Goal: Transaction & Acquisition: Book appointment/travel/reservation

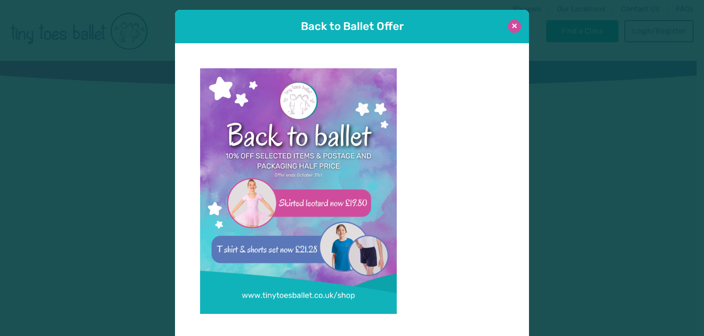
click at [509, 23] on button at bounding box center [514, 26] width 13 height 13
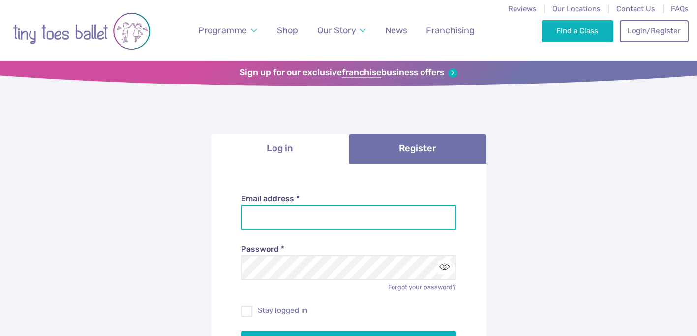
click at [316, 223] on input "Email address *" at bounding box center [348, 218] width 215 height 25
type input "**********"
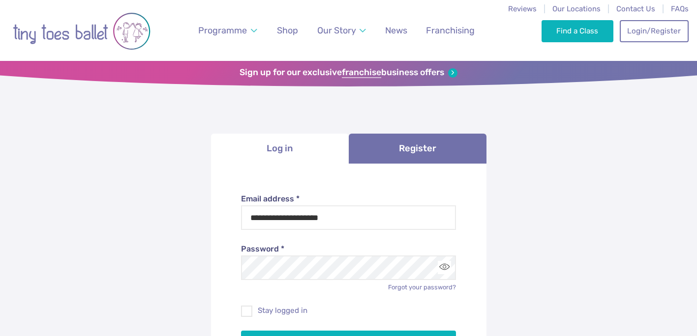
click at [295, 281] on div "Password * Forgot your password?" at bounding box center [348, 261] width 215 height 62
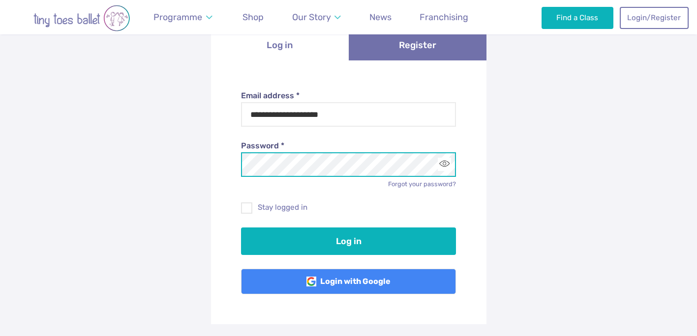
scroll to position [104, 0]
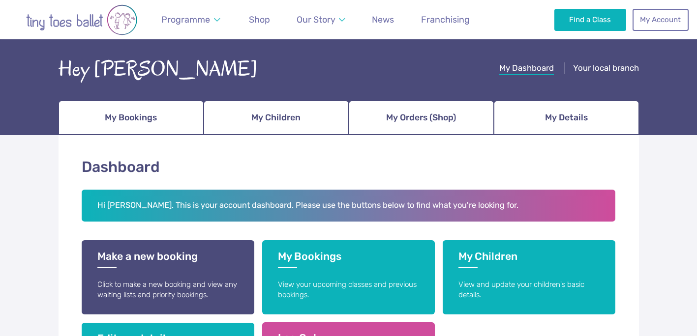
scroll to position [56, 0]
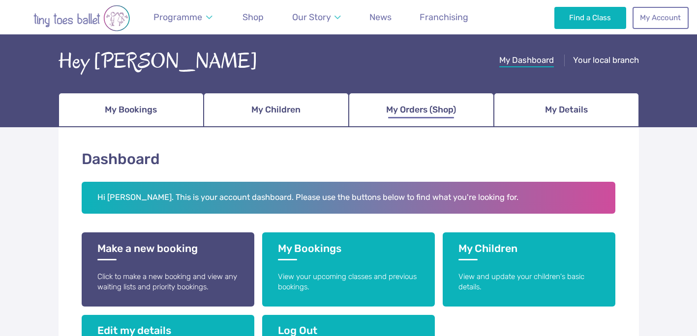
click at [412, 102] on span "My Orders (Shop)" at bounding box center [421, 109] width 70 height 17
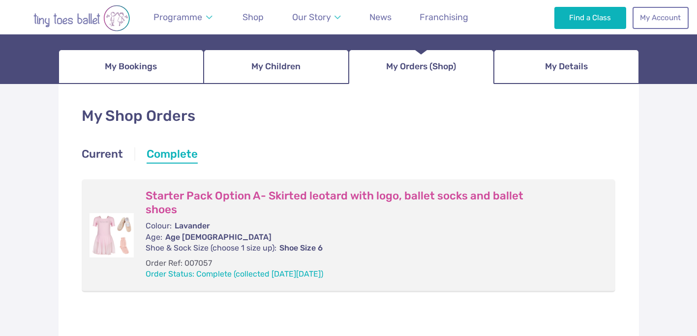
scroll to position [98, 0]
click at [105, 151] on link "Current" at bounding box center [102, 156] width 41 height 18
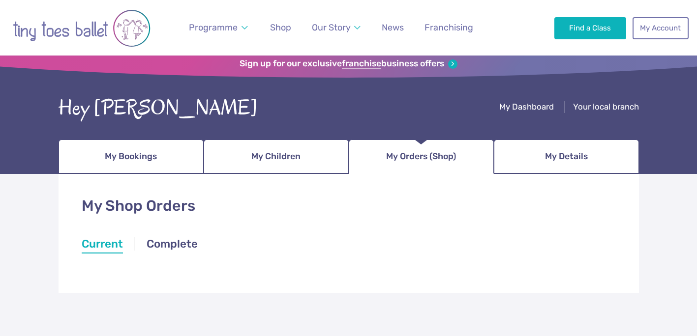
scroll to position [0, 0]
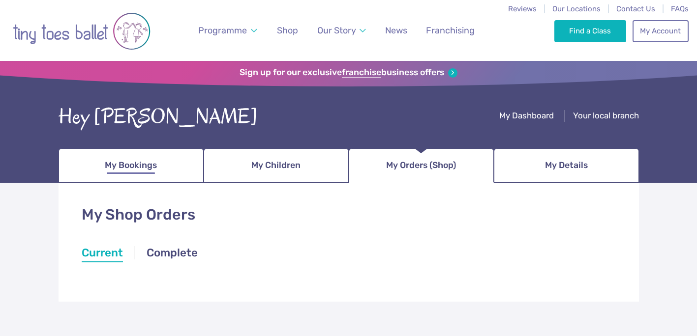
click at [99, 162] on link "My Bookings" at bounding box center [131, 166] width 145 height 34
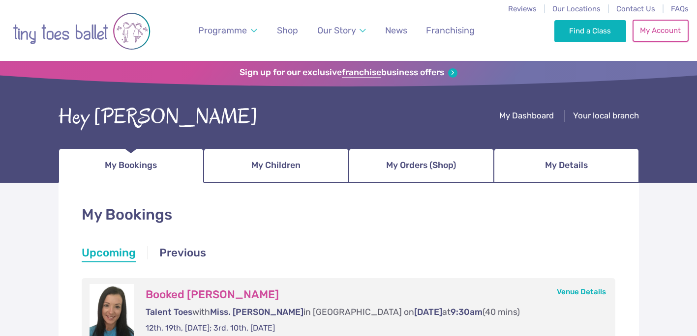
click at [666, 30] on link "My Account" at bounding box center [660, 31] width 56 height 22
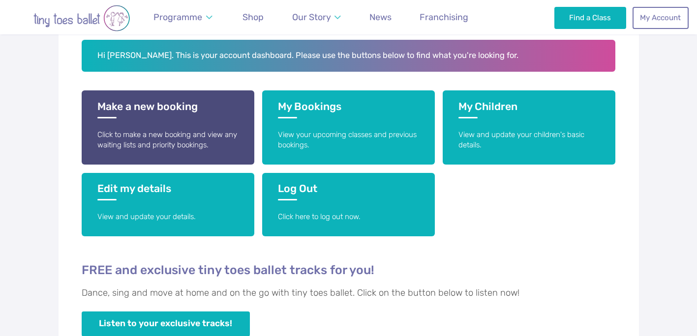
scroll to position [214, 0]
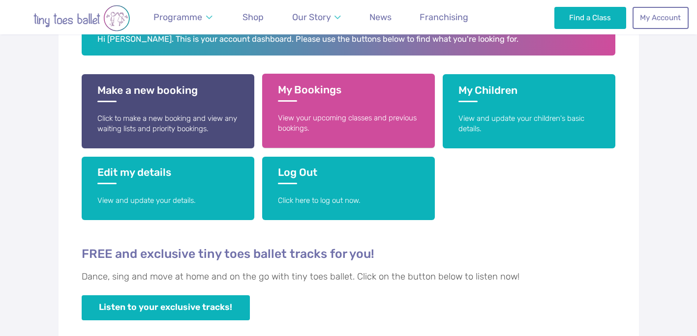
click at [318, 94] on h3 "My Bookings" at bounding box center [348, 93] width 141 height 18
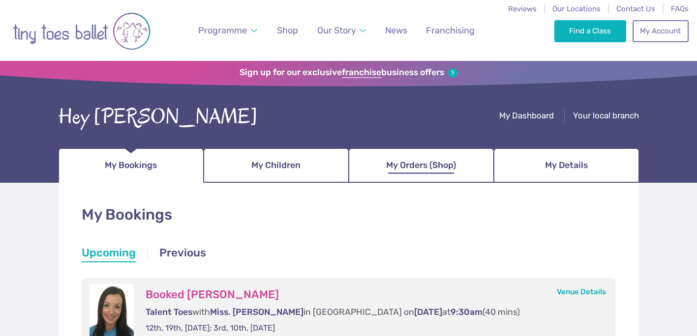
click at [442, 176] on link "My Orders (Shop)" at bounding box center [421, 166] width 145 height 34
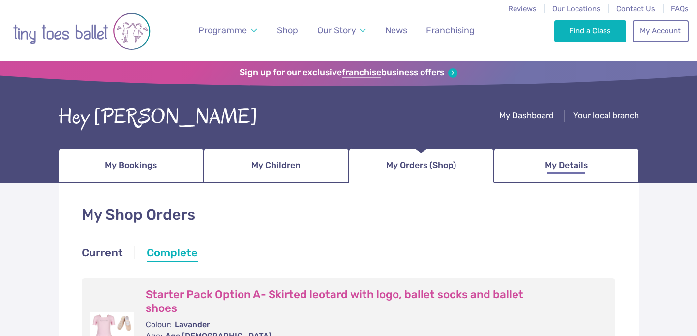
click at [590, 173] on link "My Details" at bounding box center [566, 166] width 145 height 34
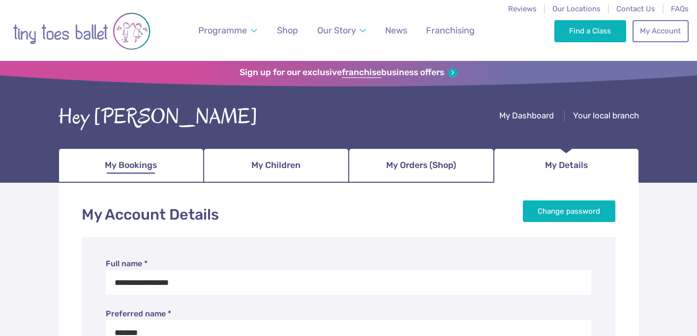
click at [144, 161] on span "My Bookings" at bounding box center [131, 165] width 52 height 17
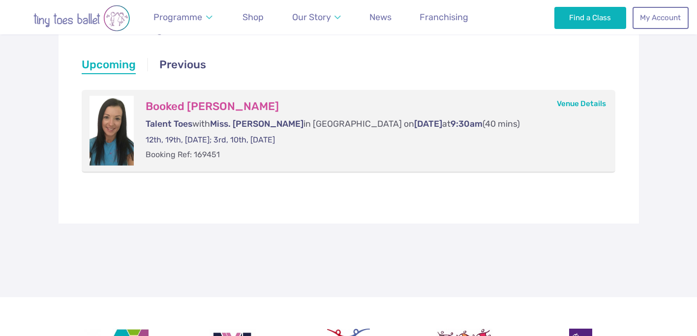
scroll to position [191, 0]
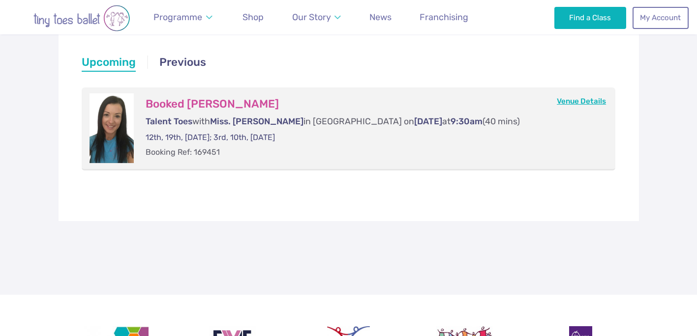
click at [599, 99] on link "Venue Details" at bounding box center [581, 101] width 49 height 9
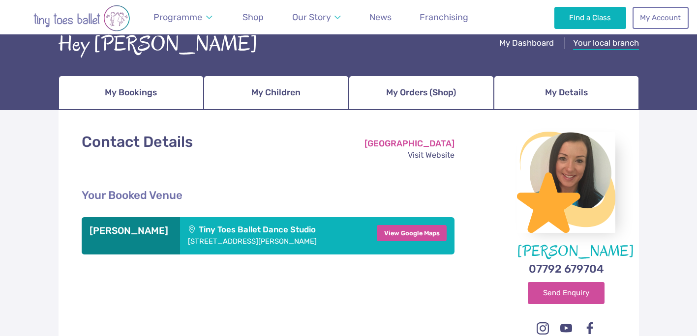
scroll to position [75, 0]
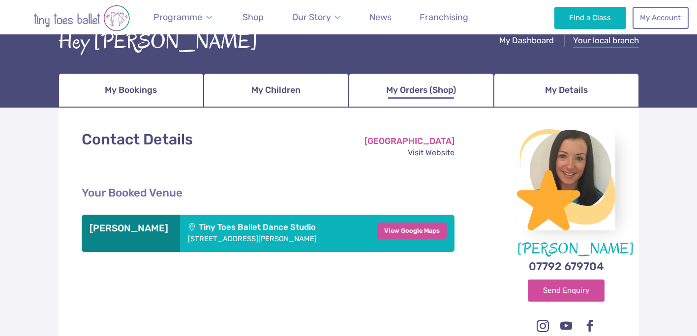
click at [401, 92] on span "My Orders (Shop)" at bounding box center [421, 90] width 70 height 17
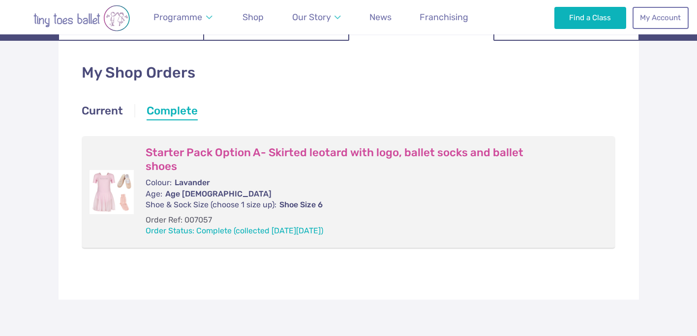
scroll to position [143, 0]
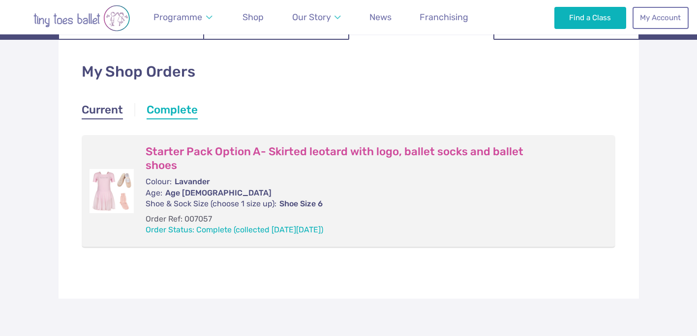
click at [98, 113] on link "Current" at bounding box center [102, 111] width 41 height 18
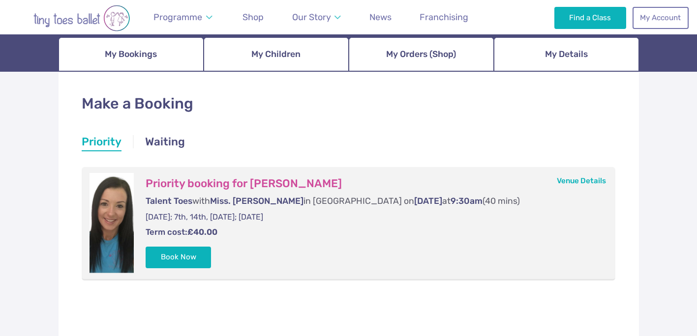
scroll to position [113, 0]
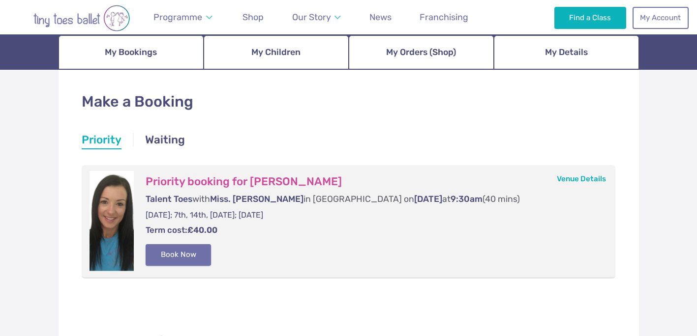
click at [186, 257] on button "Book Now" at bounding box center [179, 255] width 66 height 22
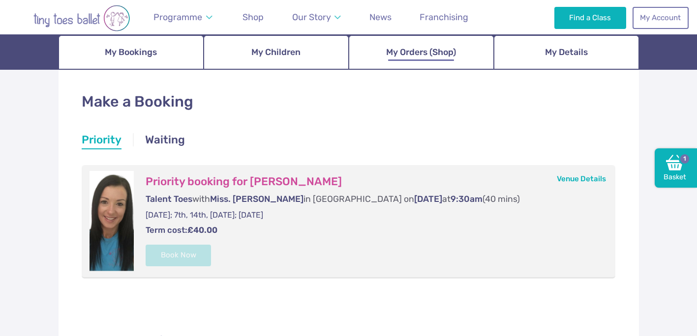
click at [420, 59] on span "My Orders (Shop)" at bounding box center [421, 52] width 70 height 17
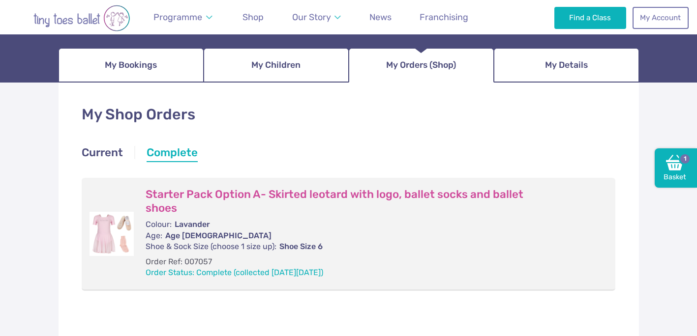
scroll to position [104, 0]
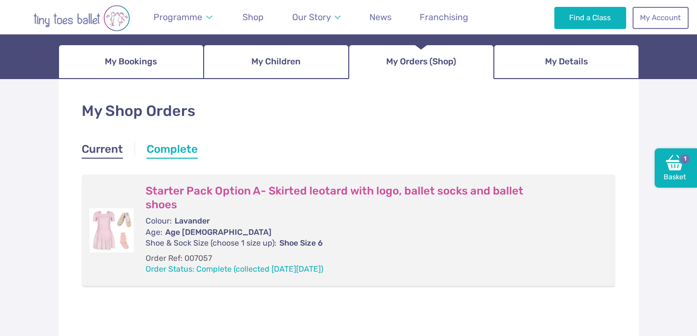
click at [93, 148] on link "Current" at bounding box center [102, 151] width 41 height 18
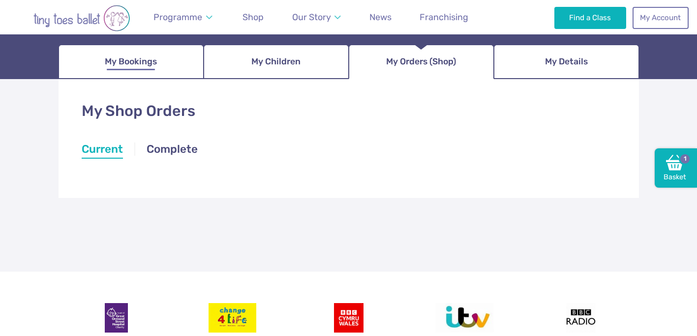
click at [130, 56] on span "My Bookings" at bounding box center [131, 61] width 52 height 17
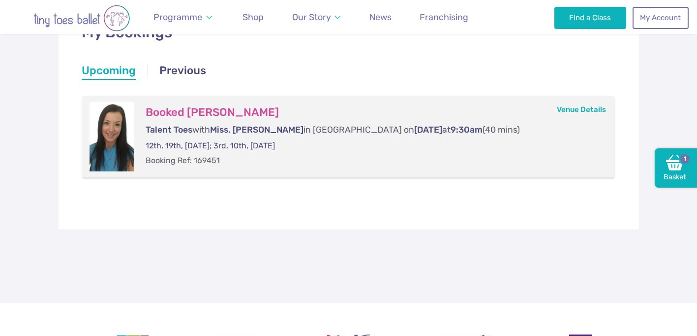
scroll to position [183, 0]
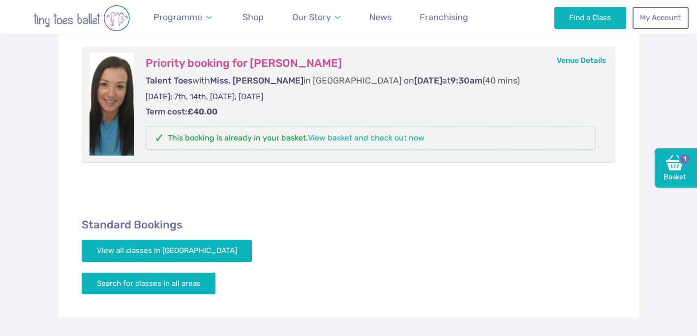
scroll to position [244, 0]
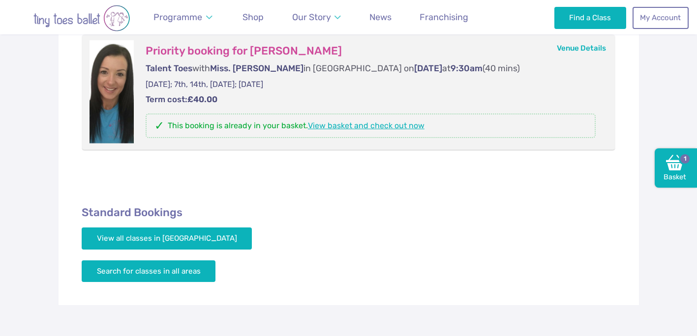
click at [361, 125] on link "View basket and check out now" at bounding box center [366, 125] width 117 height 9
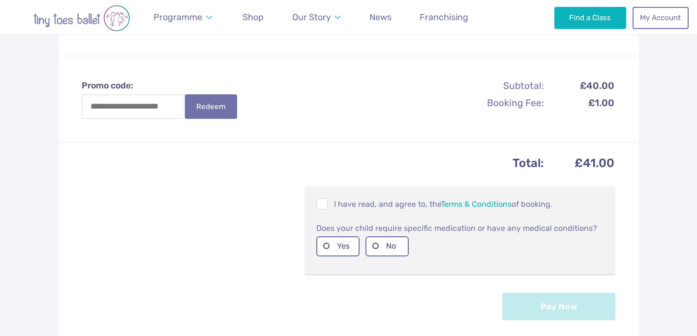
scroll to position [239, 0]
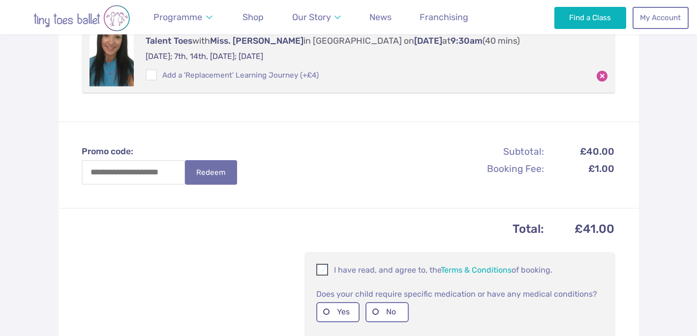
click at [327, 268] on span at bounding box center [322, 271] width 11 height 9
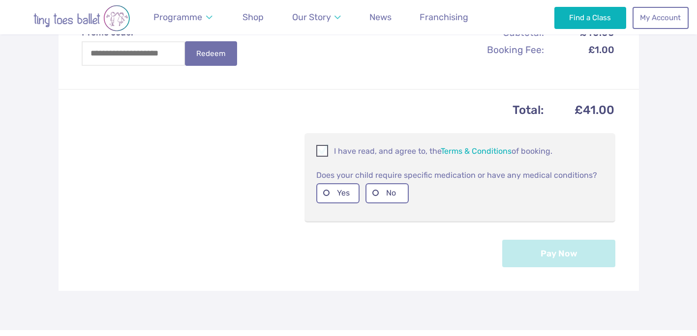
scroll to position [362, 0]
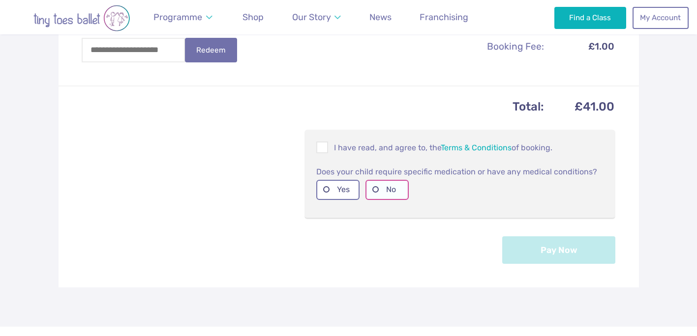
click at [377, 195] on label "No" at bounding box center [386, 190] width 43 height 20
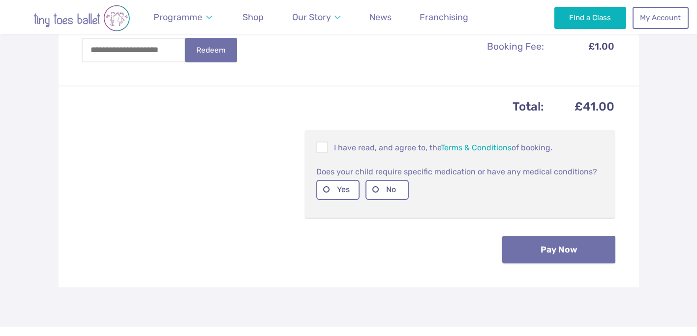
click at [542, 249] on button "Pay Now" at bounding box center [558, 250] width 113 height 28
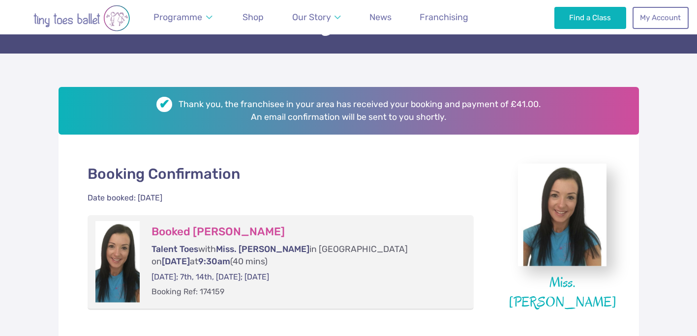
scroll to position [230, 0]
